Goal: Check status: Check status

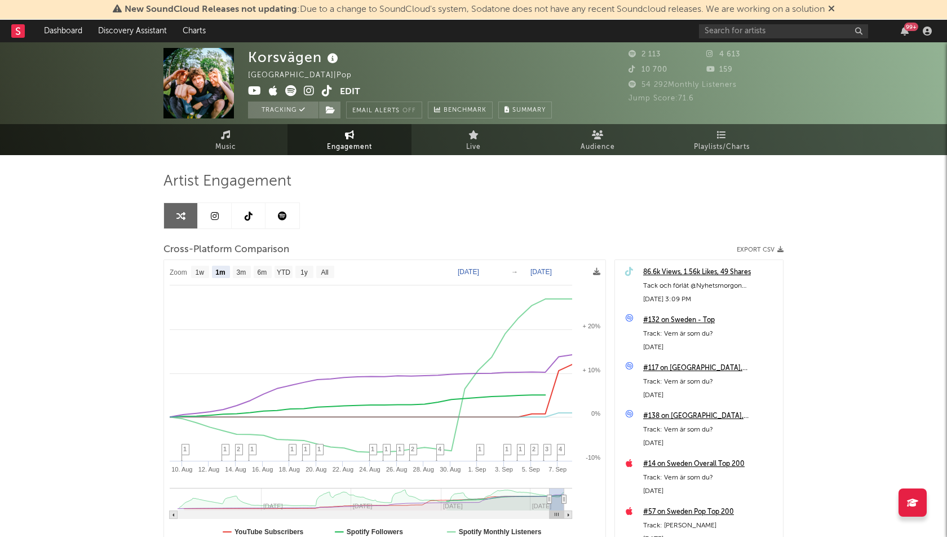
select select "1m"
click at [58, 27] on link "Dashboard" at bounding box center [63, 31] width 54 height 23
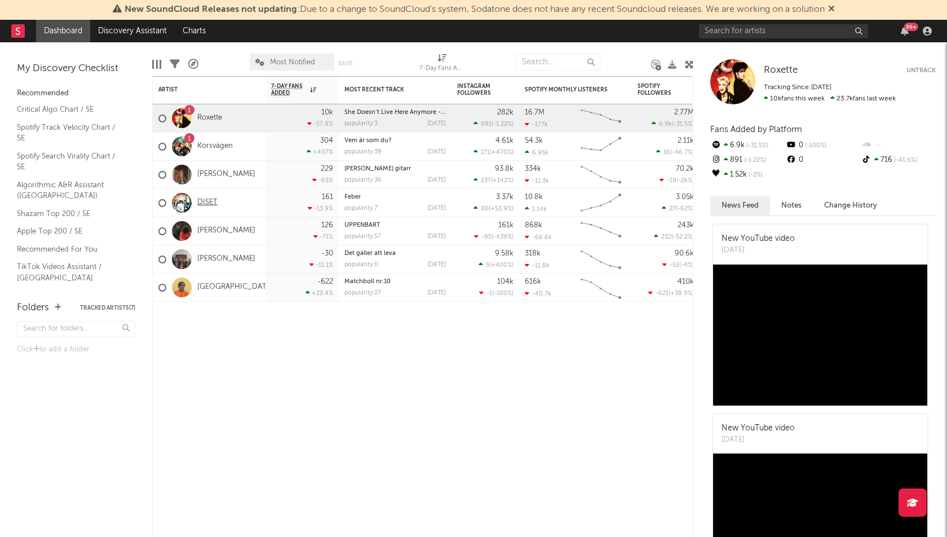
click at [209, 202] on link "DISET" at bounding box center [207, 203] width 20 height 10
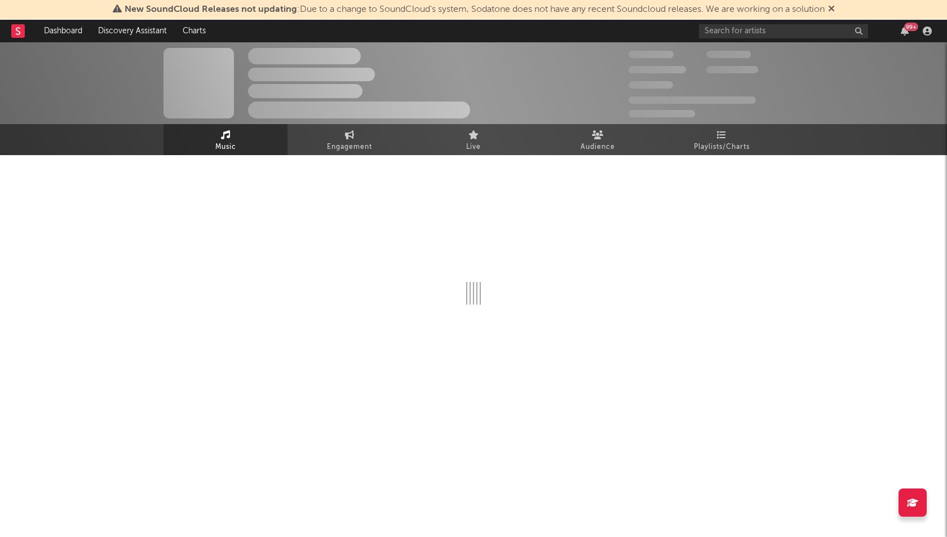
select select "6m"
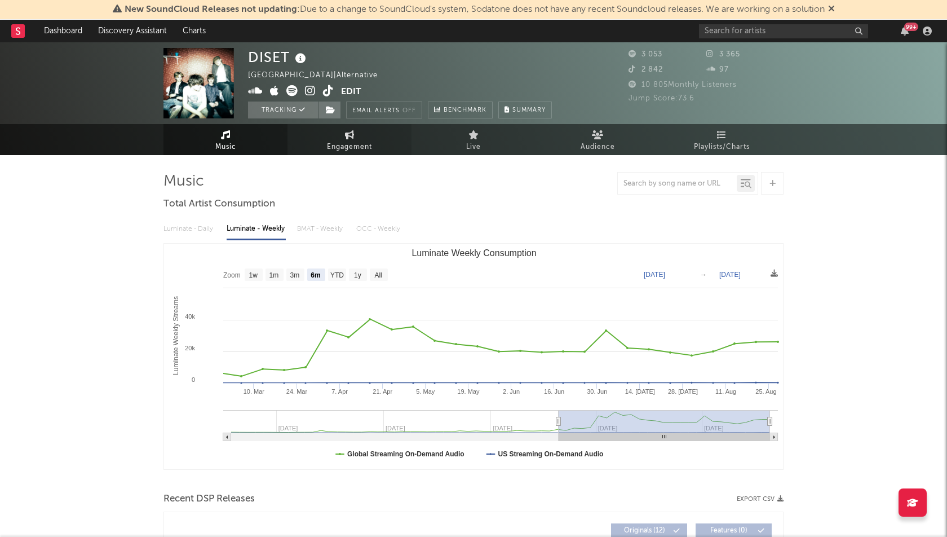
click at [351, 131] on icon at bounding box center [350, 134] width 10 height 9
select select "1w"
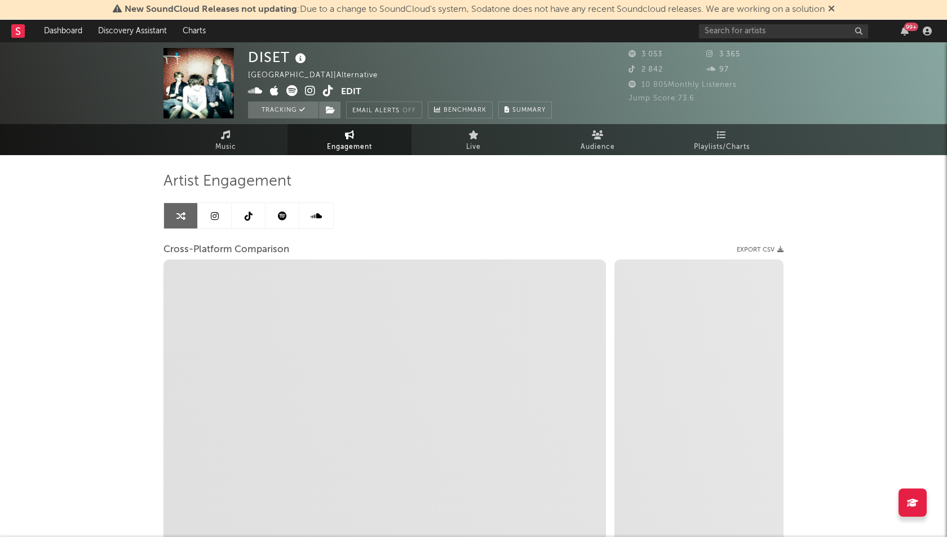
select select "1m"
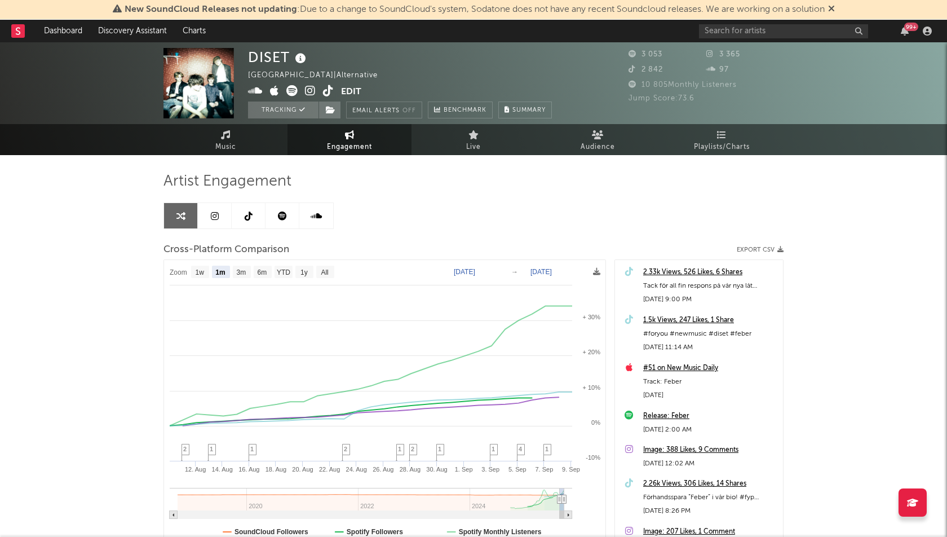
type input "[DATE]"
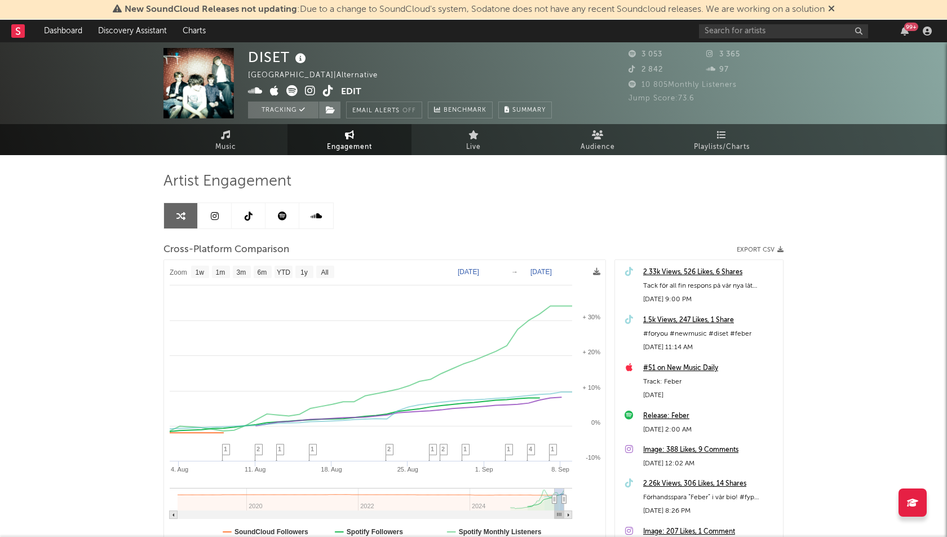
select select "3m"
type input "[DATE]"
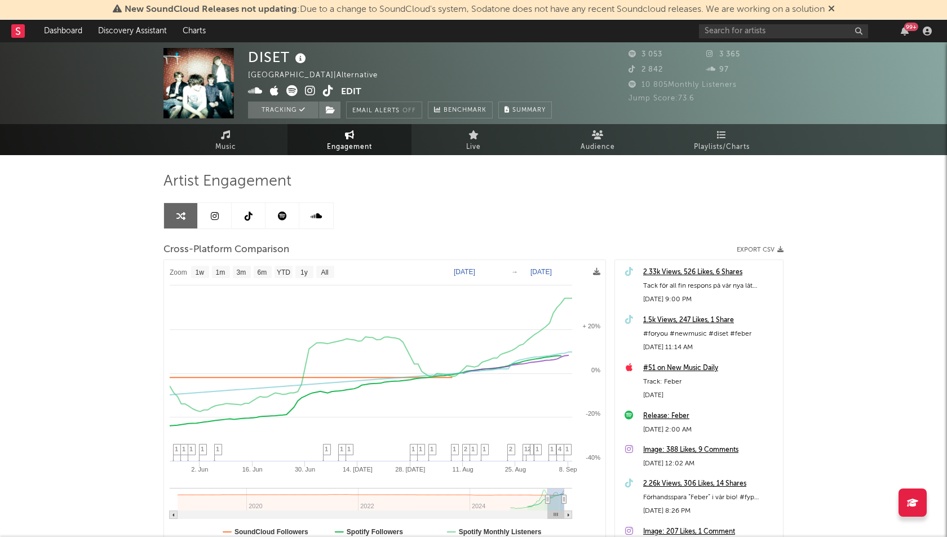
select select "1w"
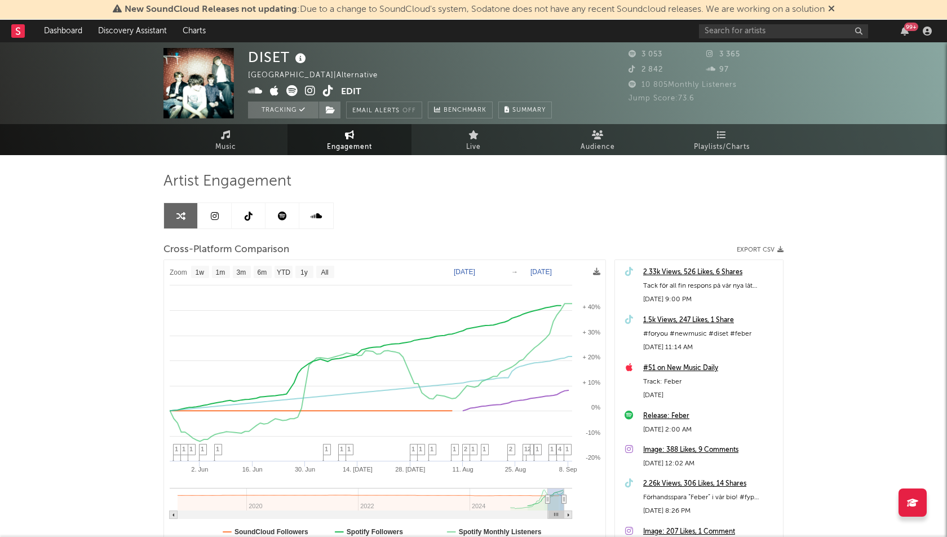
drag, startPoint x: 559, startPoint y: 498, endPoint x: 545, endPoint y: 498, distance: 14.1
